Goal: Navigation & Orientation: Find specific page/section

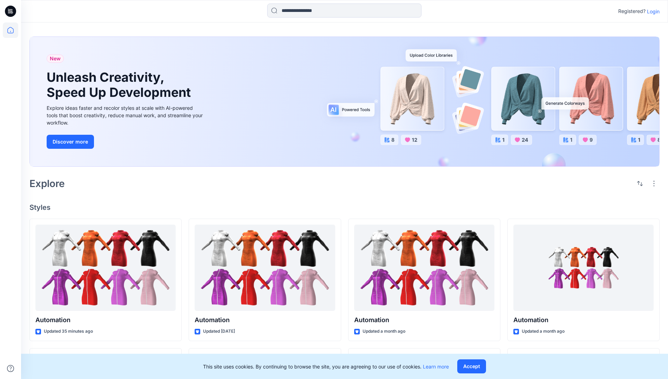
click at [652, 11] on p "Login" at bounding box center [653, 11] width 13 height 7
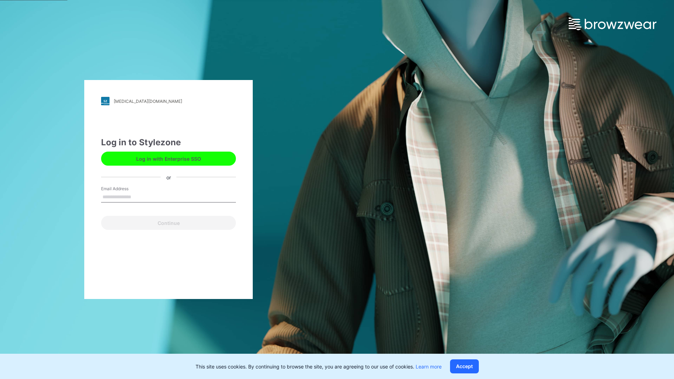
click at [139, 196] on input "Email Address" at bounding box center [168, 197] width 135 height 11
type input "**********"
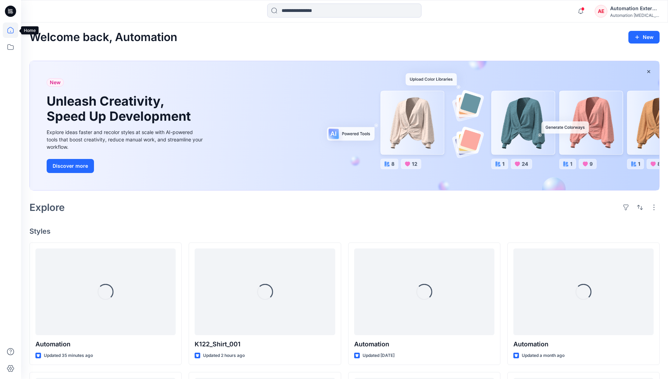
click at [13, 30] on icon at bounding box center [10, 30] width 6 height 6
click at [13, 48] on icon at bounding box center [10, 46] width 15 height 15
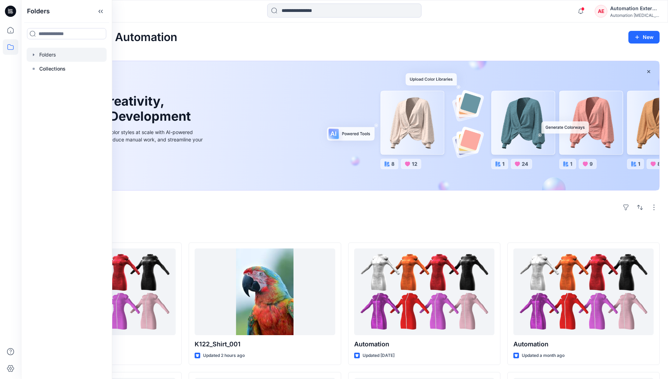
click at [64, 55] on div at bounding box center [67, 55] width 80 height 14
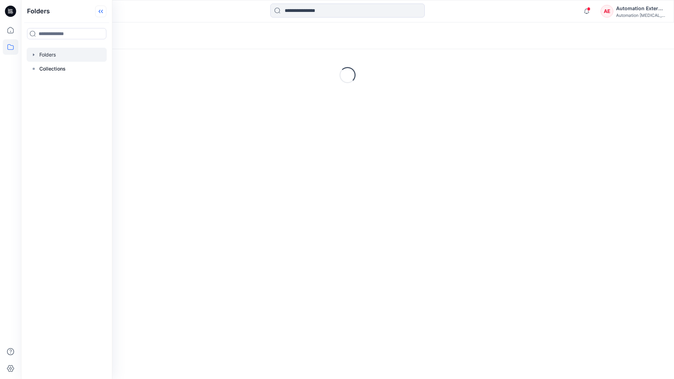
click at [101, 13] on icon at bounding box center [100, 12] width 11 height 12
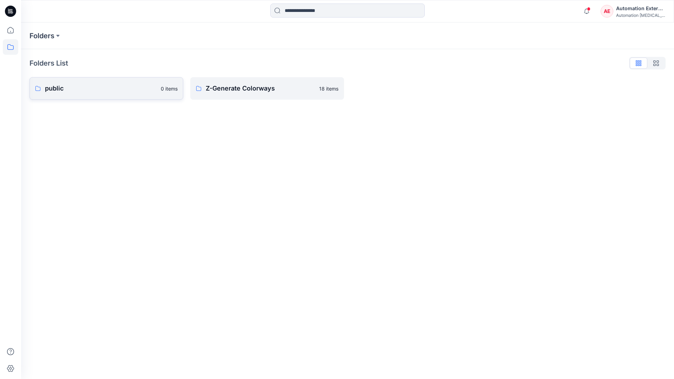
click at [77, 88] on p "public" at bounding box center [101, 89] width 112 height 10
